Goal: Task Accomplishment & Management: Complete application form

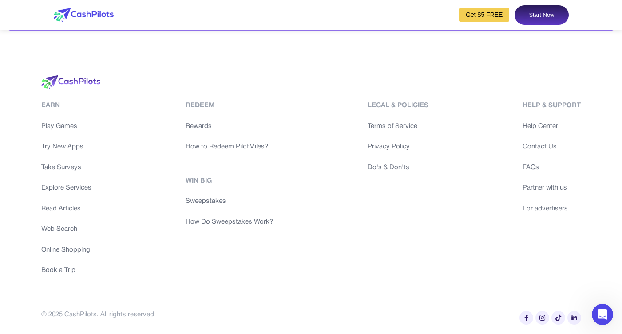
scroll to position [4246, 0]
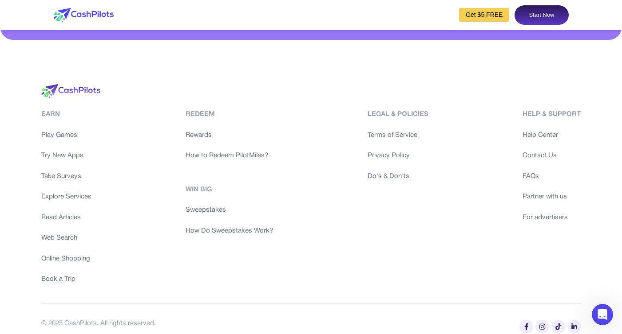
click at [523, 20] on link "Start Now" at bounding box center [541, 15] width 54 height 20
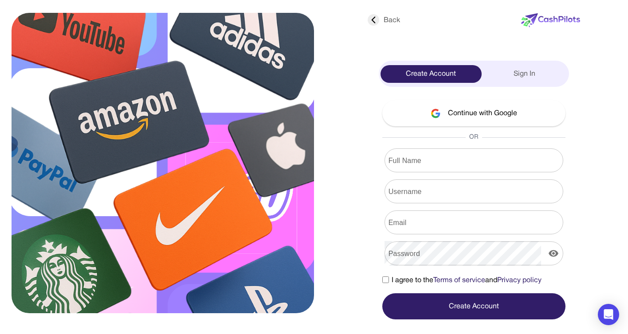
click at [368, 16] on icon at bounding box center [374, 20] width 12 height 12
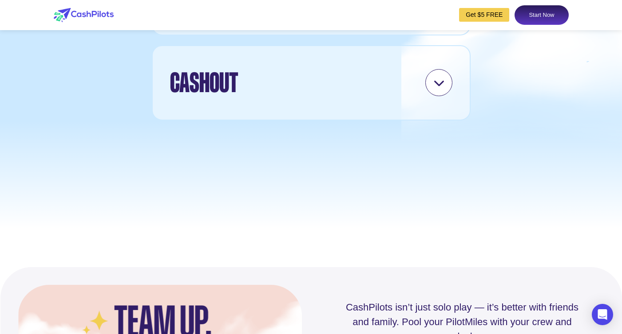
scroll to position [2770, 0]
